Goal: Find specific page/section: Find specific page/section

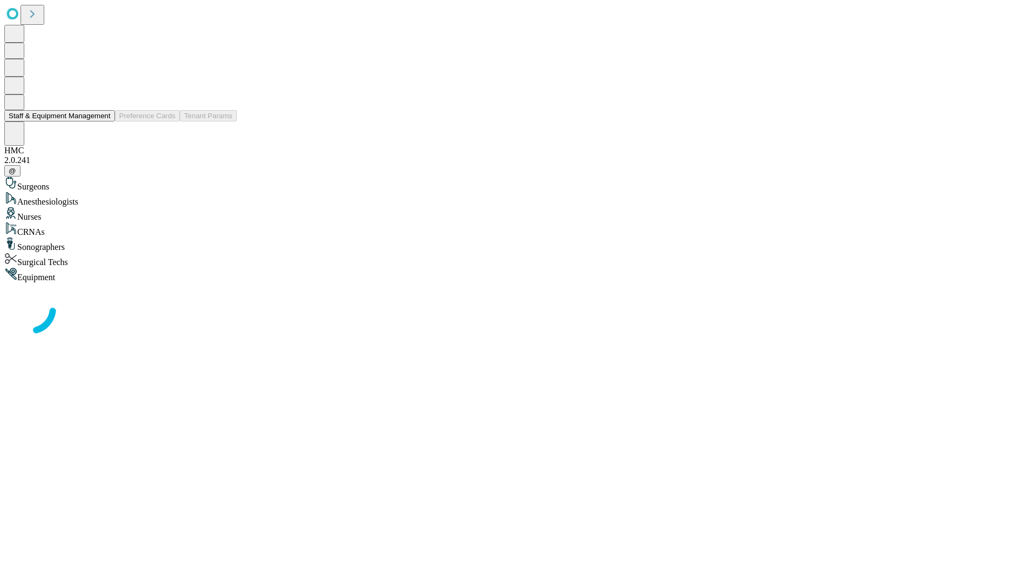
click at [103, 121] on button "Staff & Equipment Management" at bounding box center [59, 115] width 111 height 11
